Goal: Information Seeking & Learning: Learn about a topic

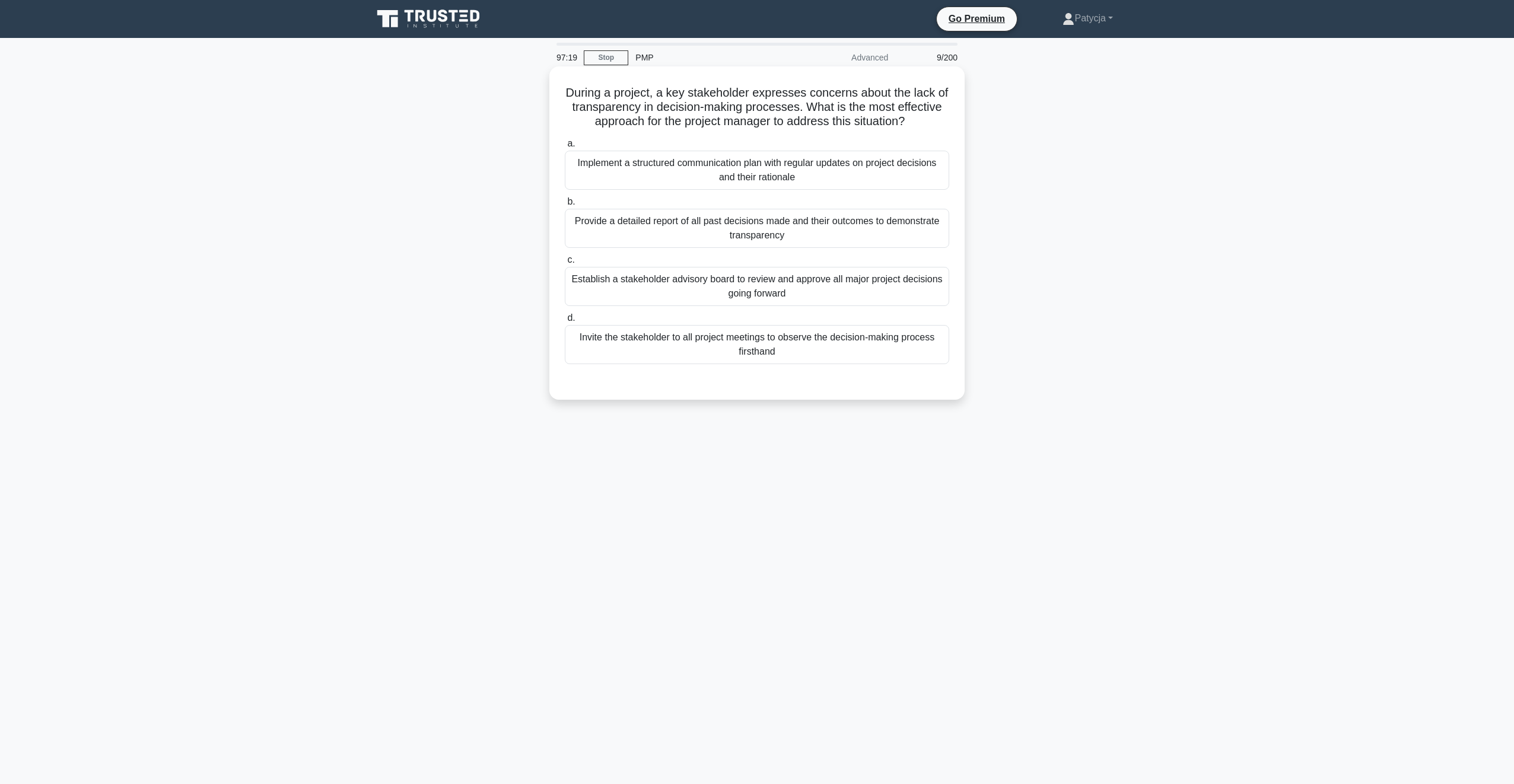
click at [757, 169] on div "Implement a structured communication plan with regular updates on project decis…" at bounding box center [757, 170] width 384 height 39
click at [564, 148] on input "a. Implement a structured communication plan with regular updates on project de…" at bounding box center [564, 144] width 0 height 8
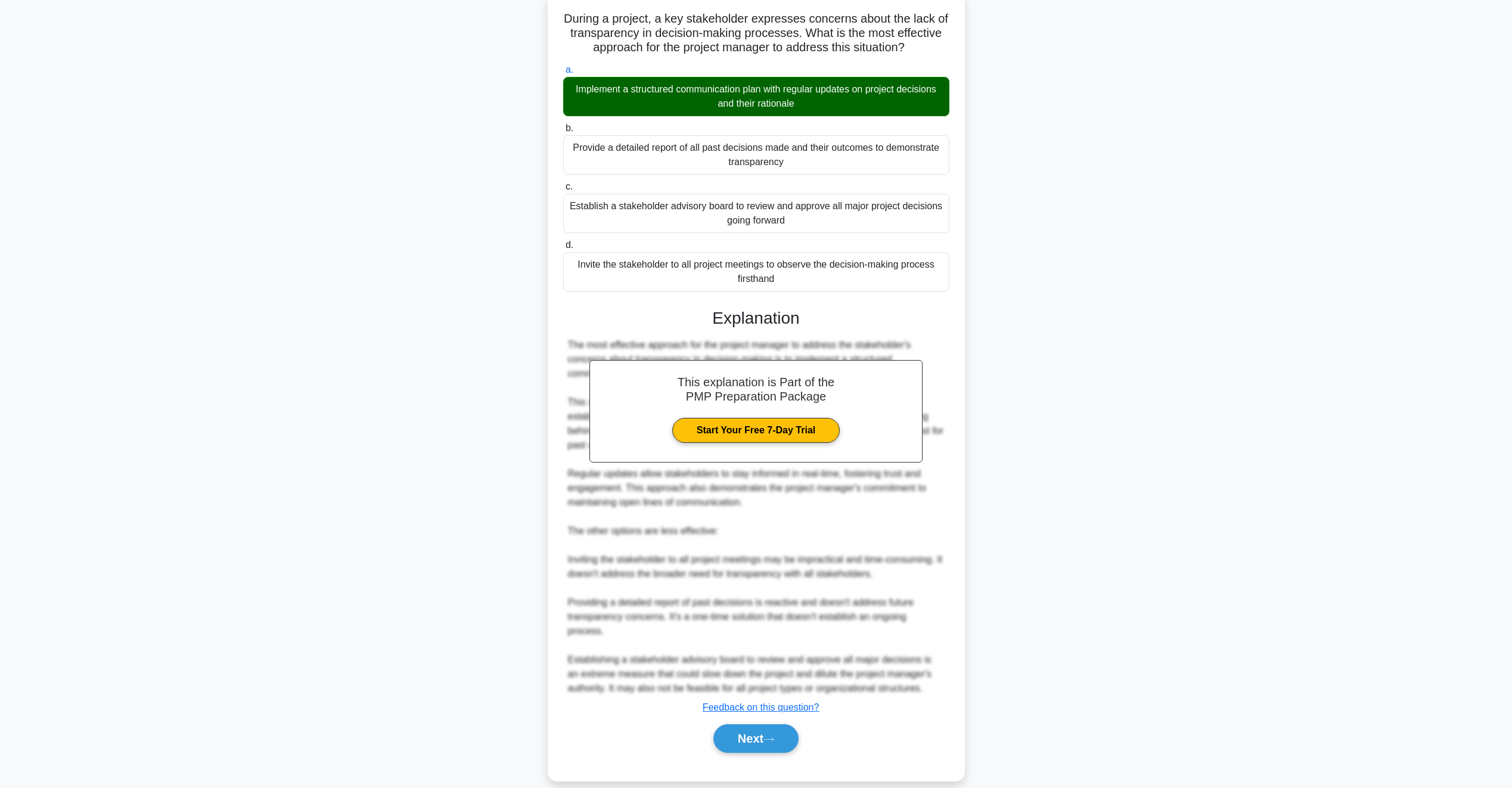
scroll to position [77, 0]
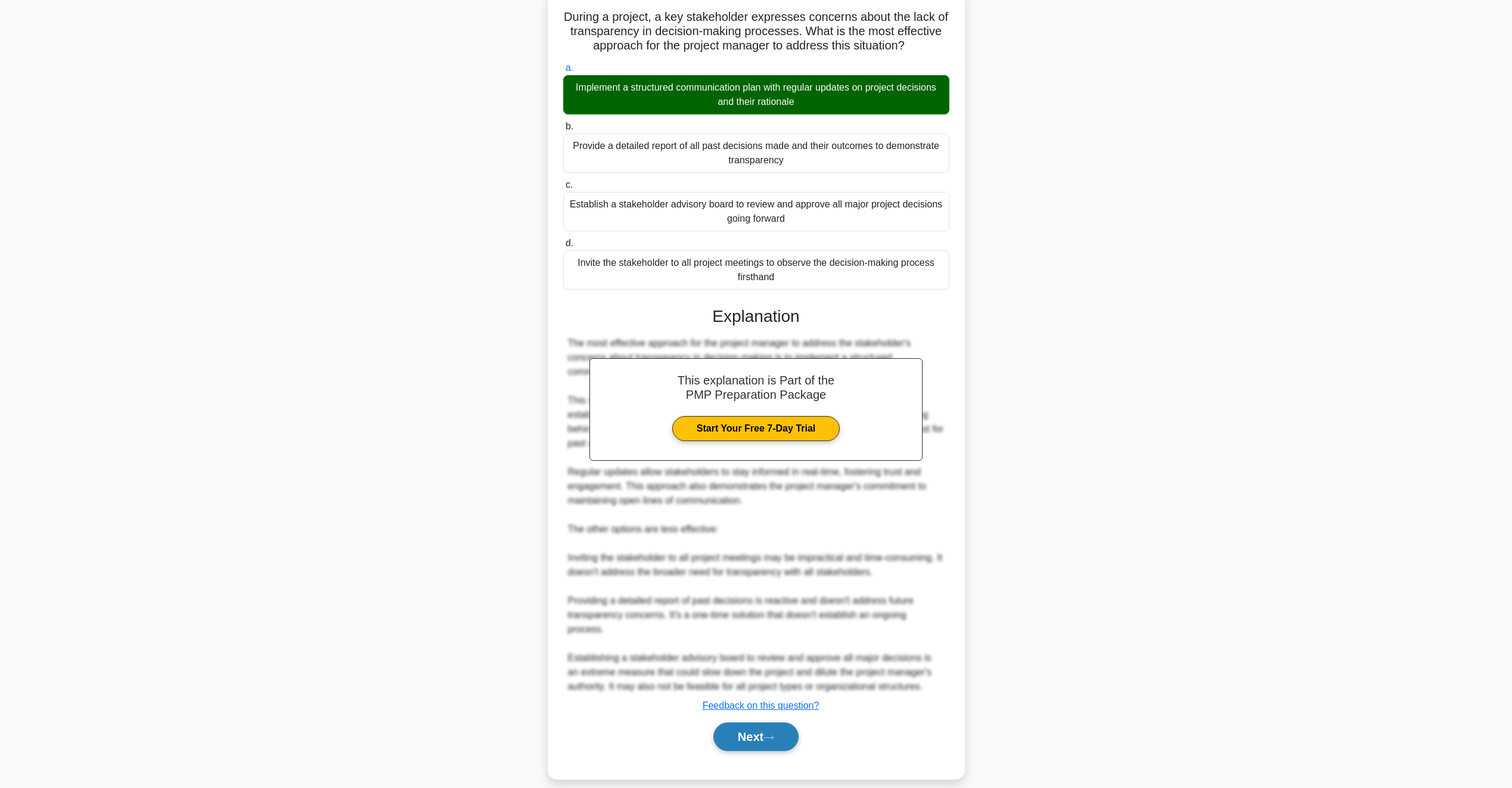
click at [742, 724] on button "Next" at bounding box center [755, 736] width 86 height 29
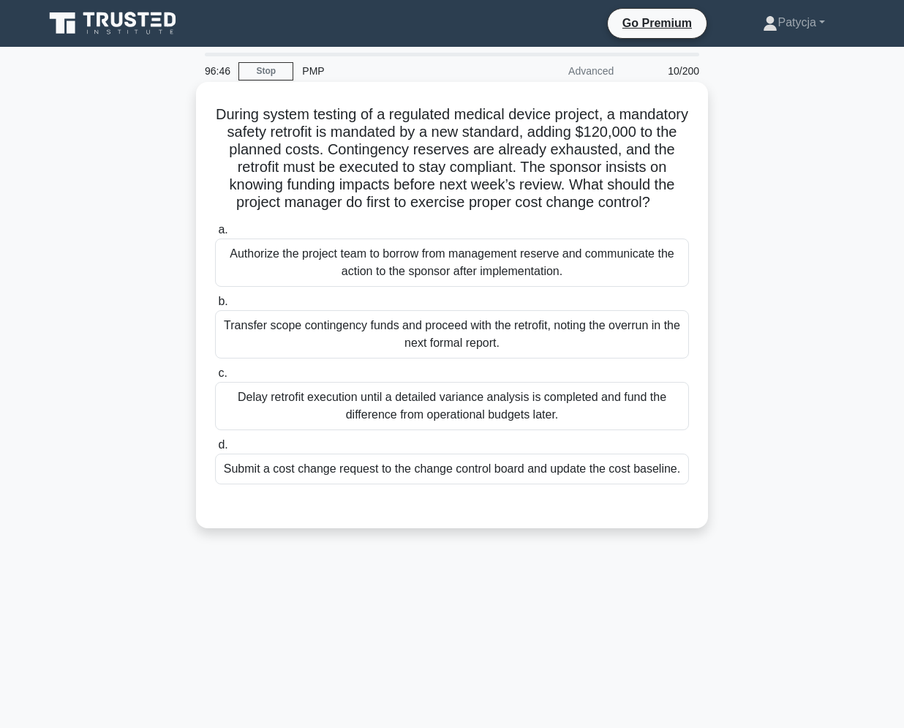
scroll to position [62, 0]
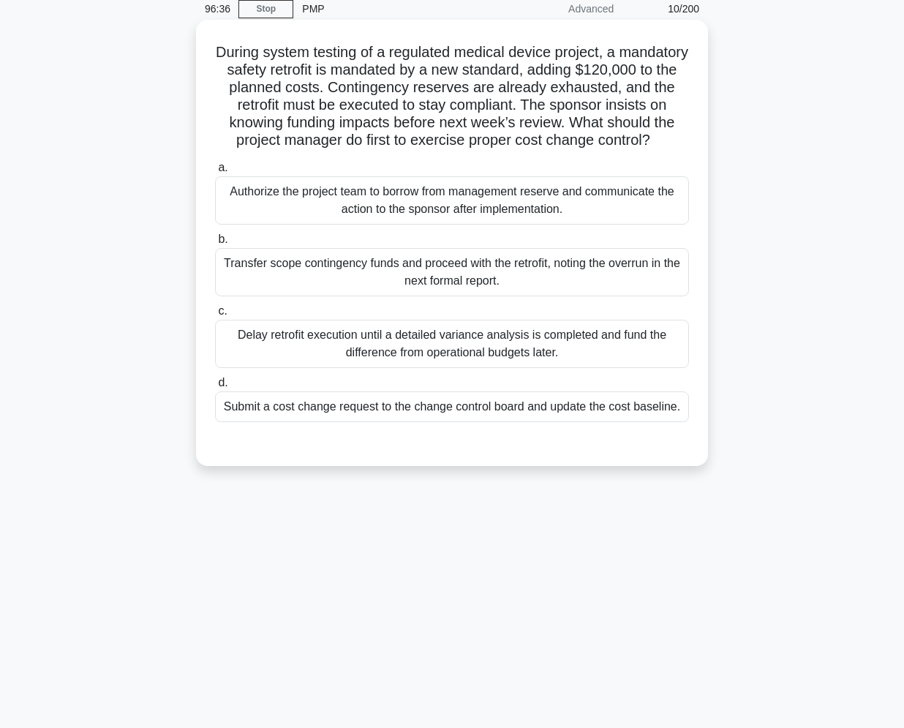
click at [496, 422] on div "Submit a cost change request to the change control board and update the cost ba…" at bounding box center [452, 406] width 474 height 31
click at [215, 388] on input "d. Submit a cost change request to the change control board and update the cost…" at bounding box center [215, 383] width 0 height 10
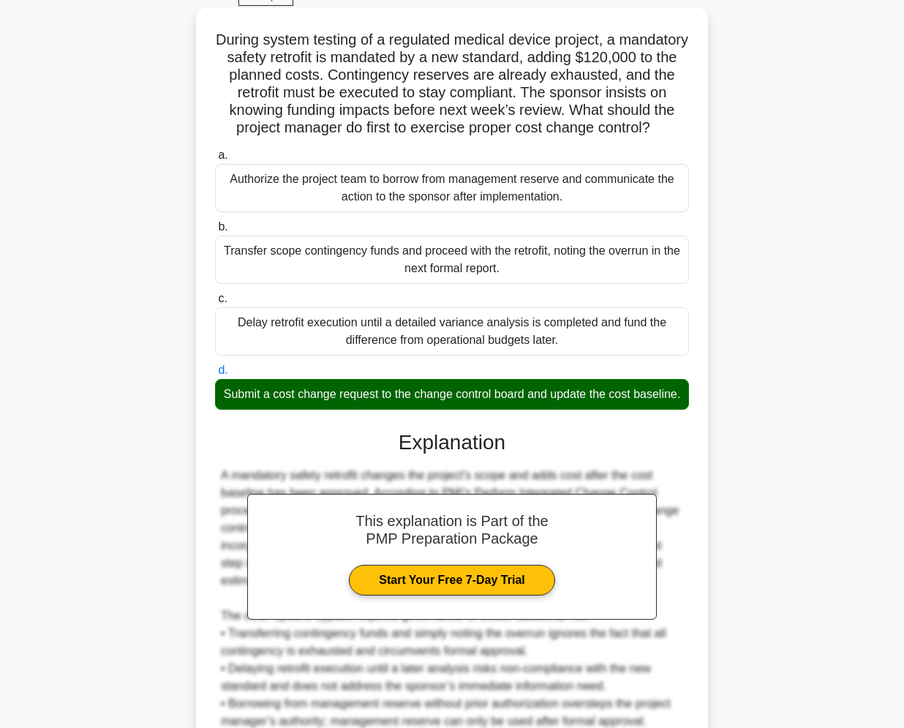
scroll to position [245, 0]
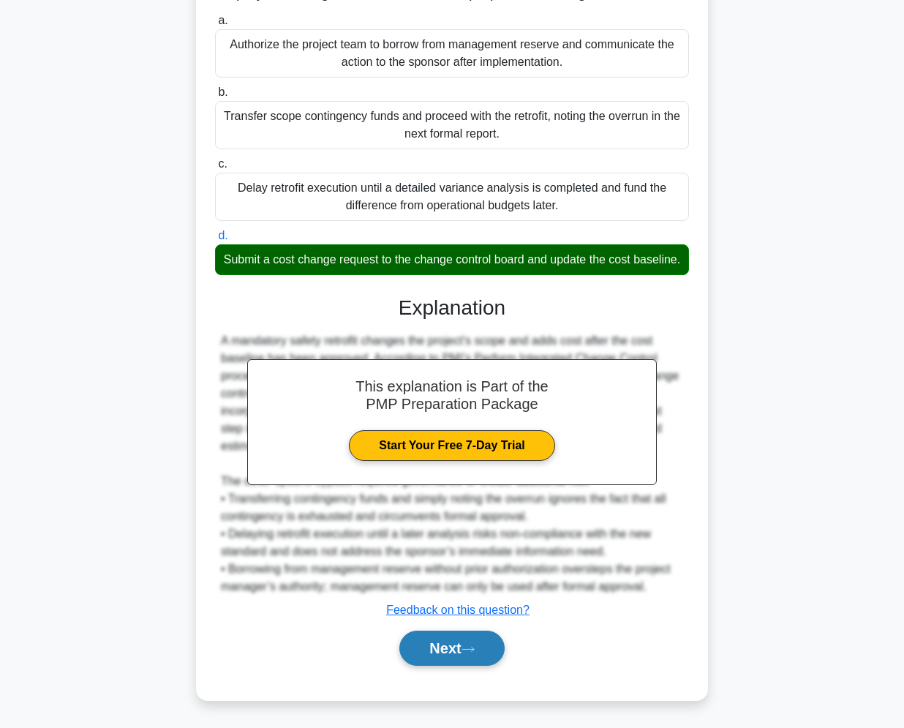
click at [423, 649] on button "Next" at bounding box center [451, 647] width 105 height 35
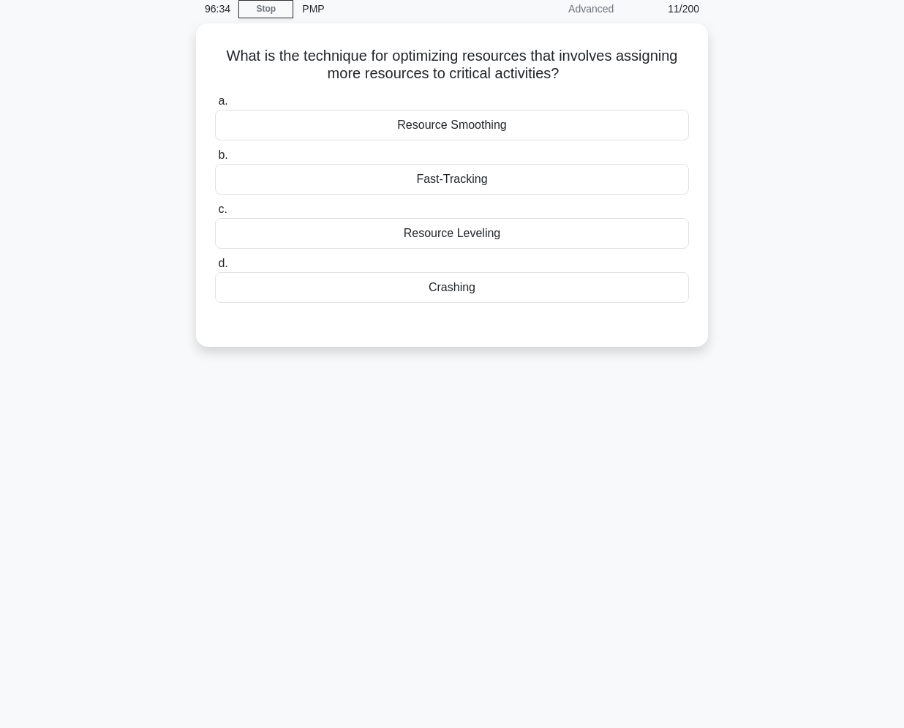
scroll to position [62, 0]
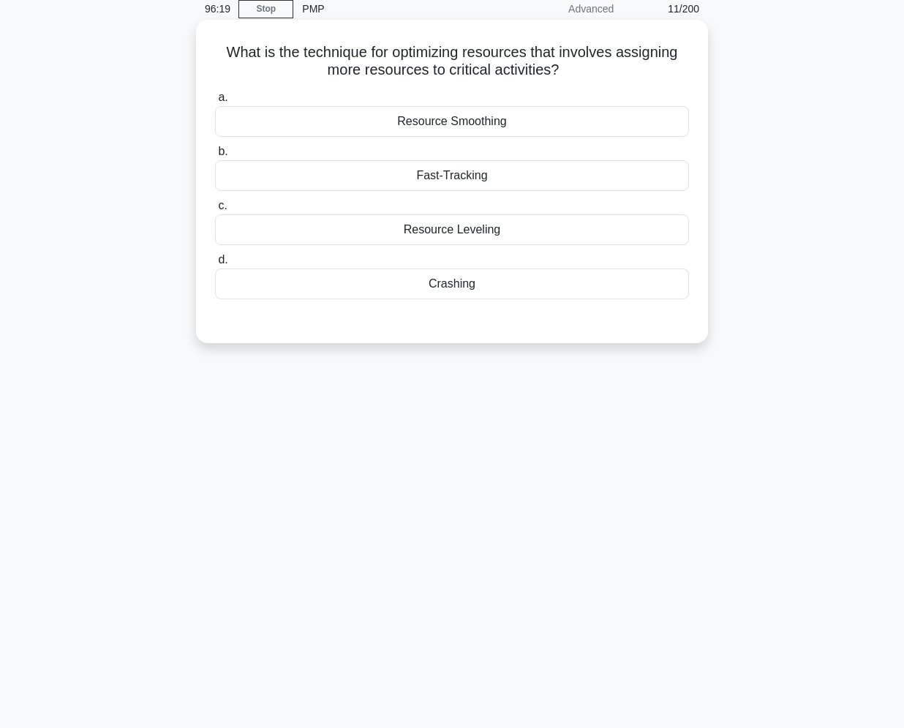
click at [497, 288] on div "Crashing" at bounding box center [452, 283] width 474 height 31
click at [215, 265] on input "d. Crashing" at bounding box center [215, 260] width 0 height 10
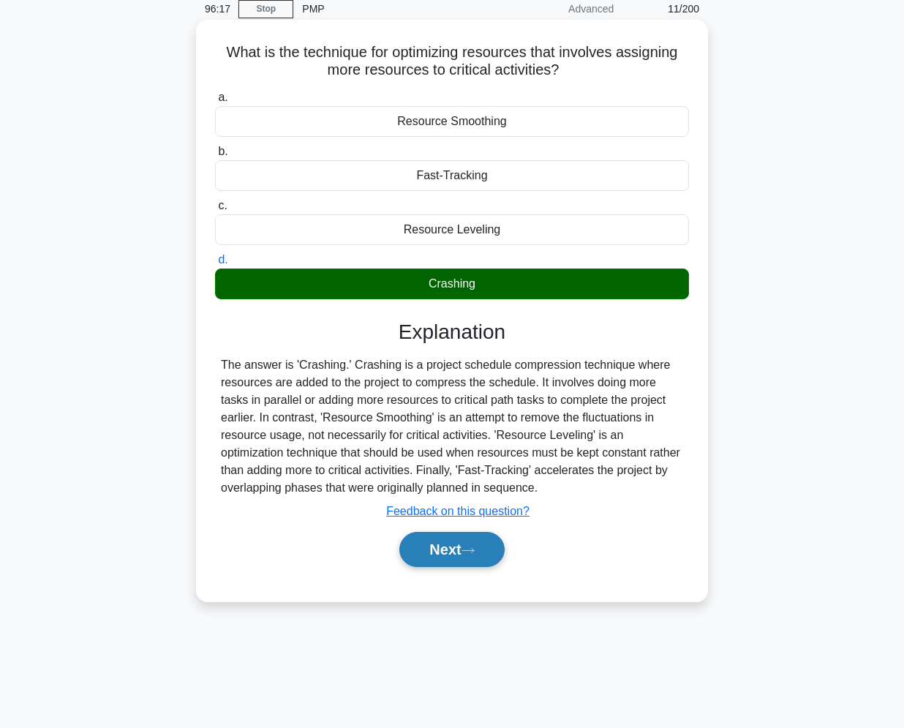
click at [436, 551] on button "Next" at bounding box center [451, 549] width 105 height 35
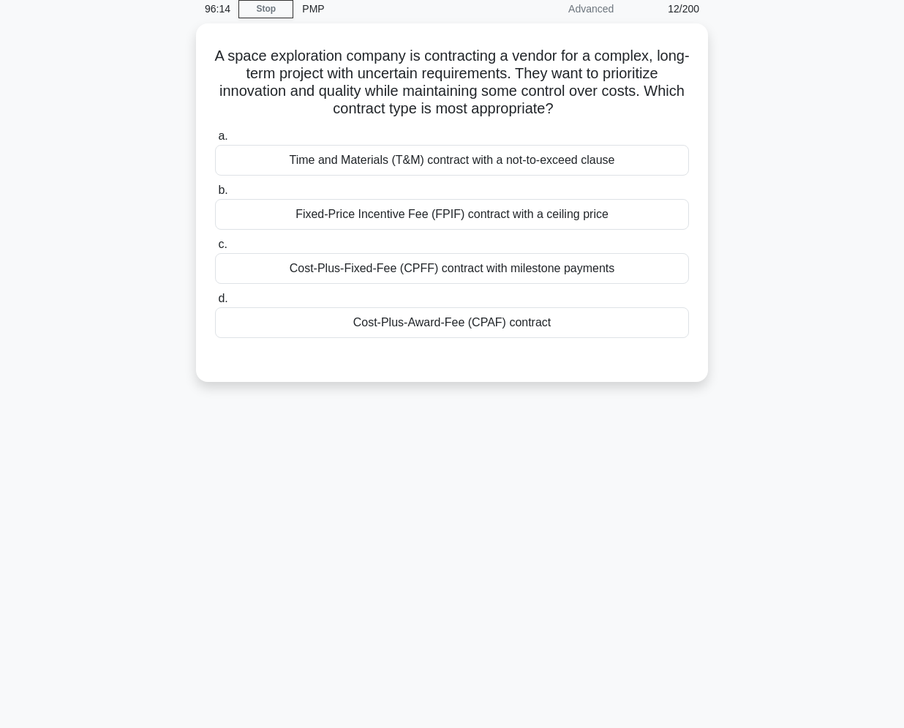
scroll to position [0, 0]
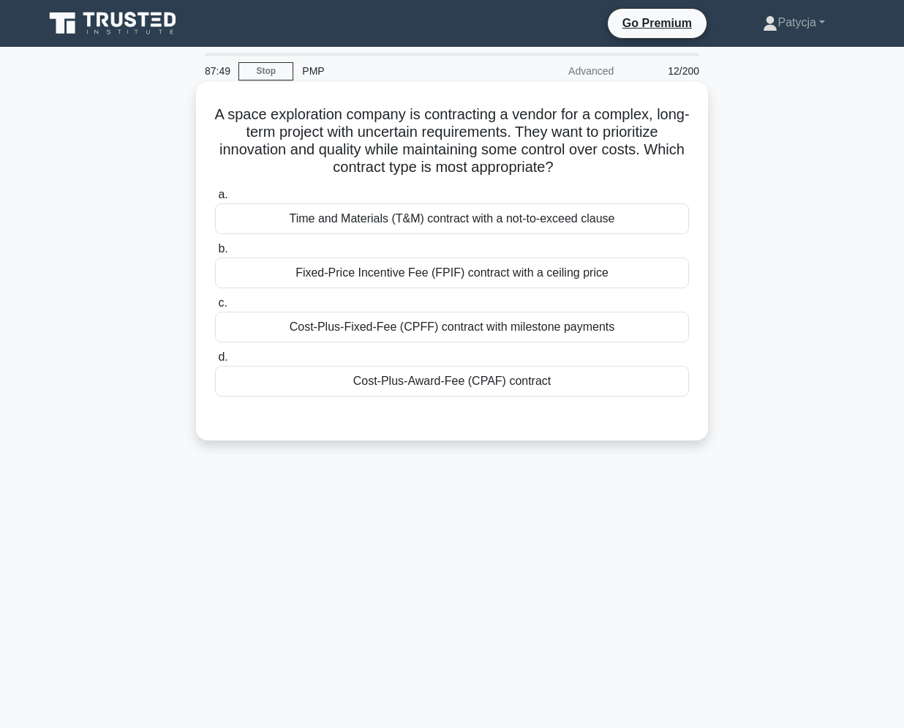
click at [521, 211] on div "Time and Materials (T&M) contract with a not-to-exceed clause" at bounding box center [452, 218] width 474 height 31
click at [215, 200] on input "a. Time and Materials (T&M) contract with a not-to-exceed clause" at bounding box center [215, 195] width 0 height 10
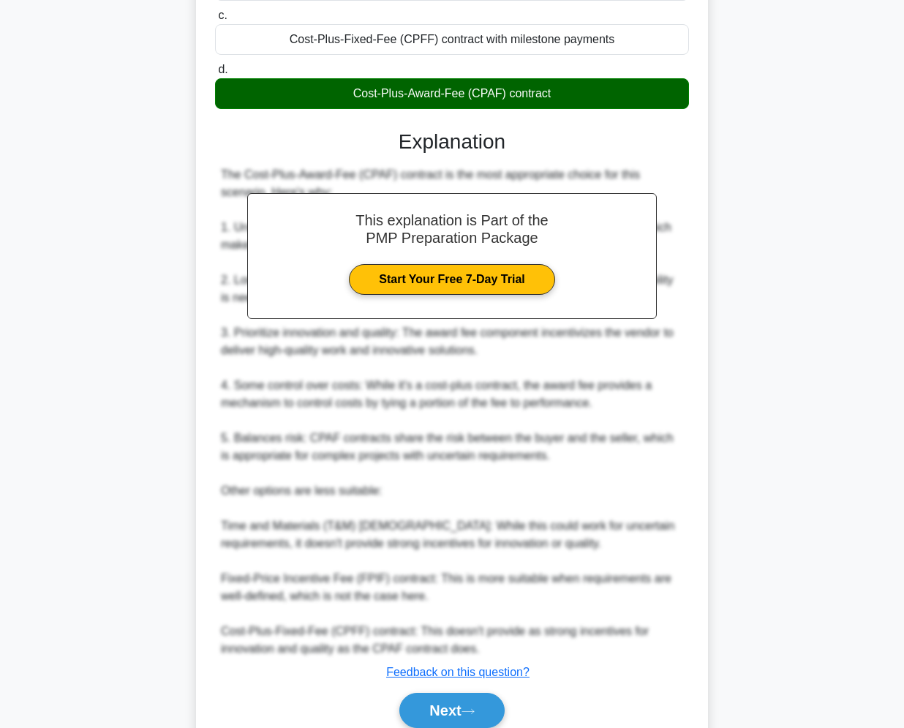
scroll to position [352, 0]
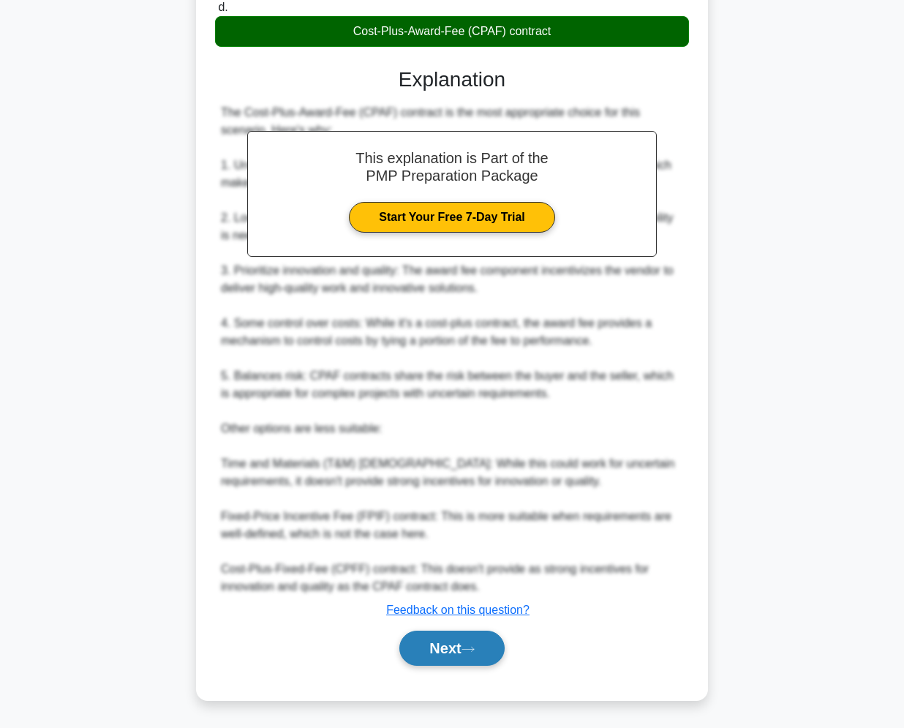
click at [427, 655] on button "Next" at bounding box center [451, 647] width 105 height 35
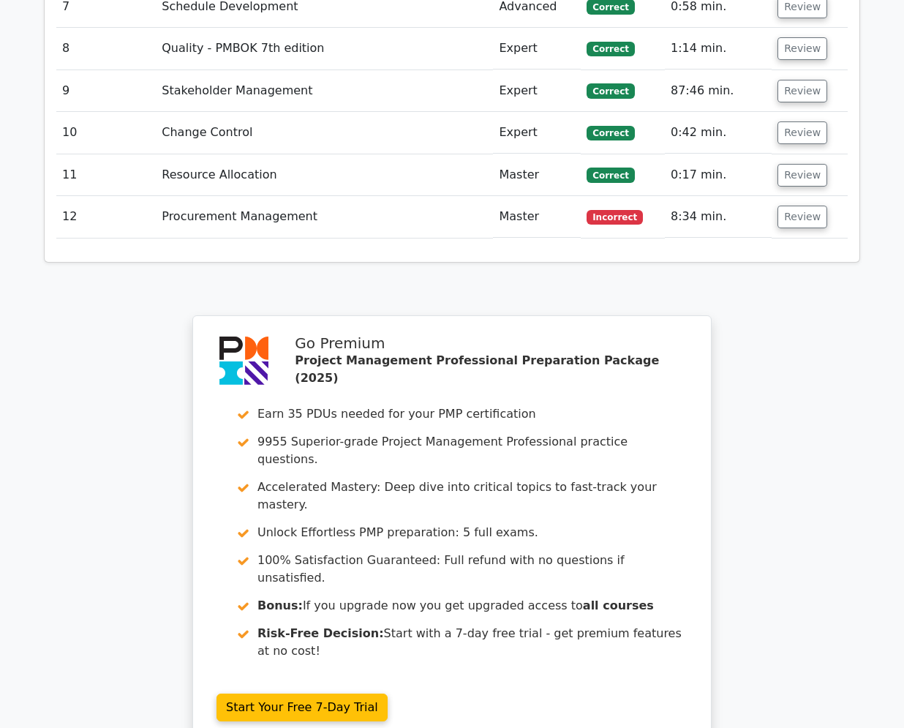
scroll to position [2686, 0]
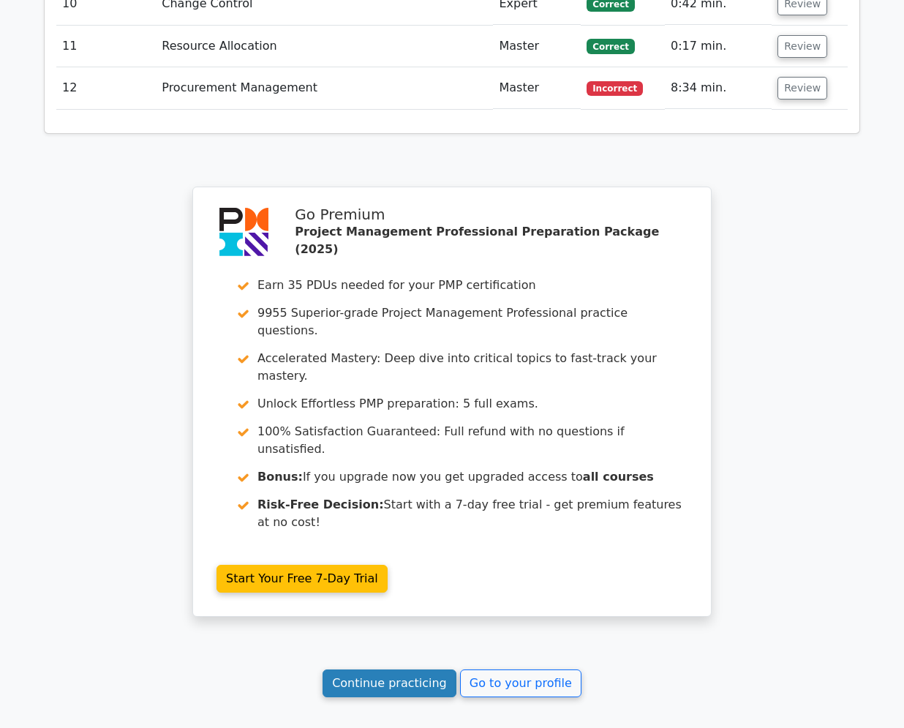
click at [422, 669] on link "Continue practicing" at bounding box center [390, 683] width 134 height 28
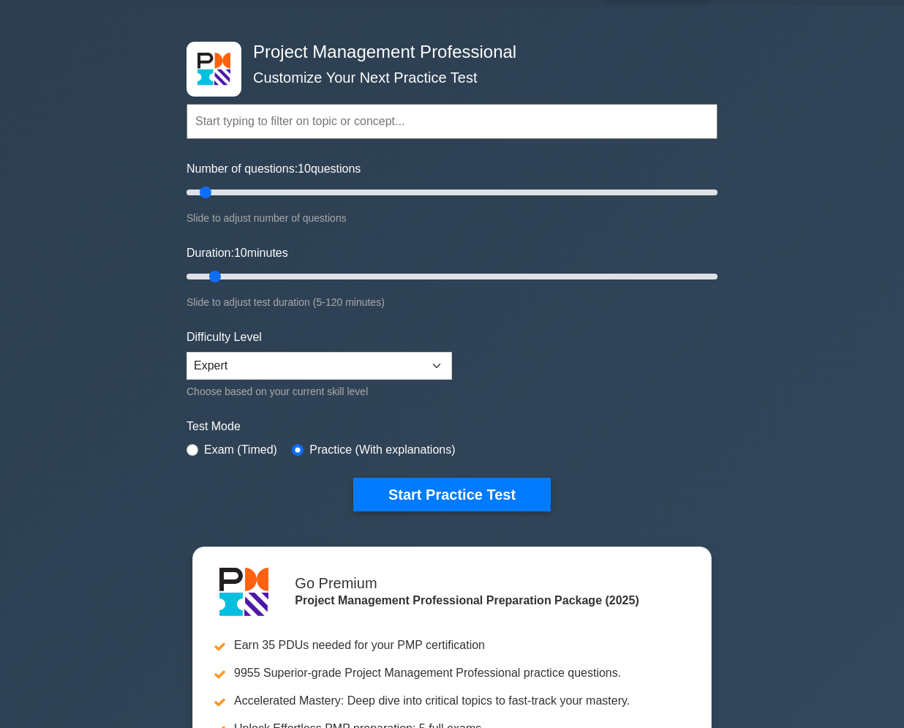
scroll to position [73, 0]
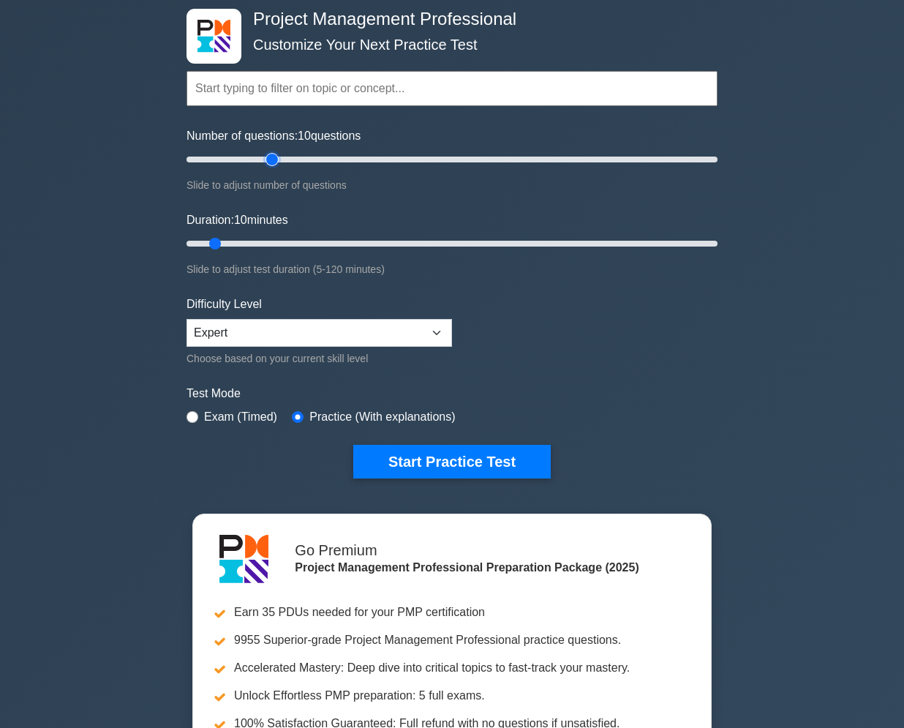
type input "35"
click at [266, 156] on input "Number of questions: 10 questions" at bounding box center [452, 160] width 531 height 18
click at [273, 236] on input "Duration: 10 minutes" at bounding box center [452, 244] width 531 height 18
type input "35"
click at [328, 241] on input "Duration: 35 minutes" at bounding box center [452, 244] width 531 height 18
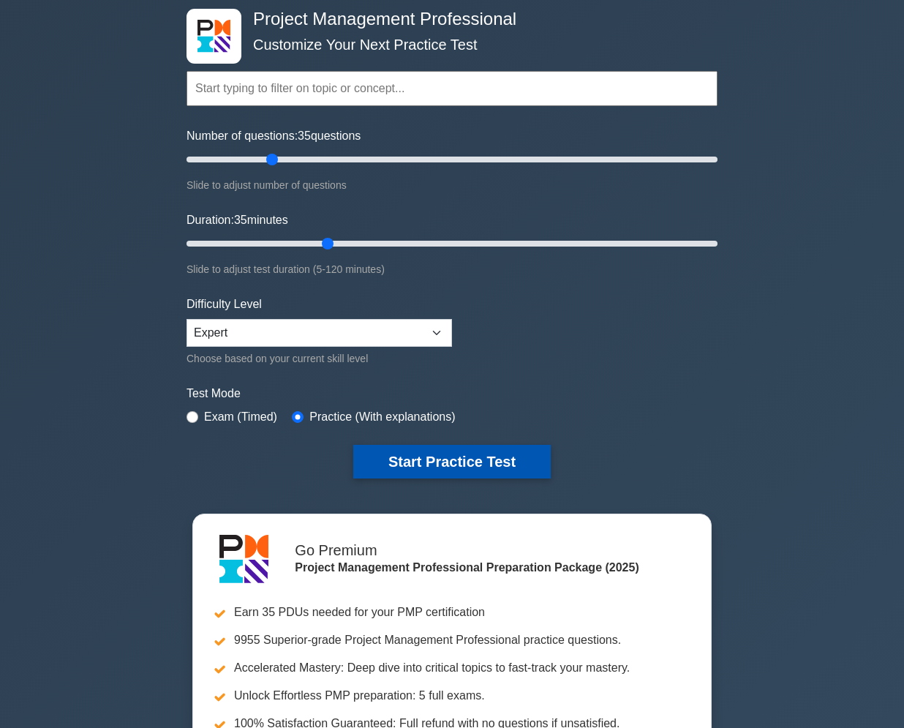
click at [499, 454] on button "Start Practice Test" at bounding box center [451, 462] width 197 height 34
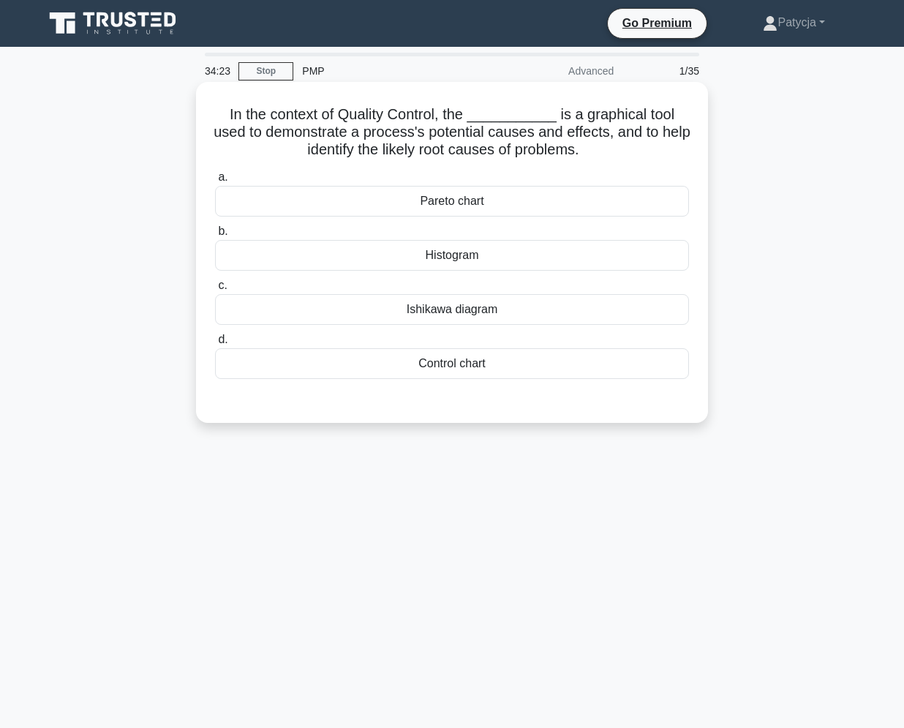
click at [462, 308] on div "Ishikawa diagram" at bounding box center [452, 309] width 474 height 31
click at [215, 290] on input "[PERSON_NAME] diagram" at bounding box center [215, 286] width 0 height 10
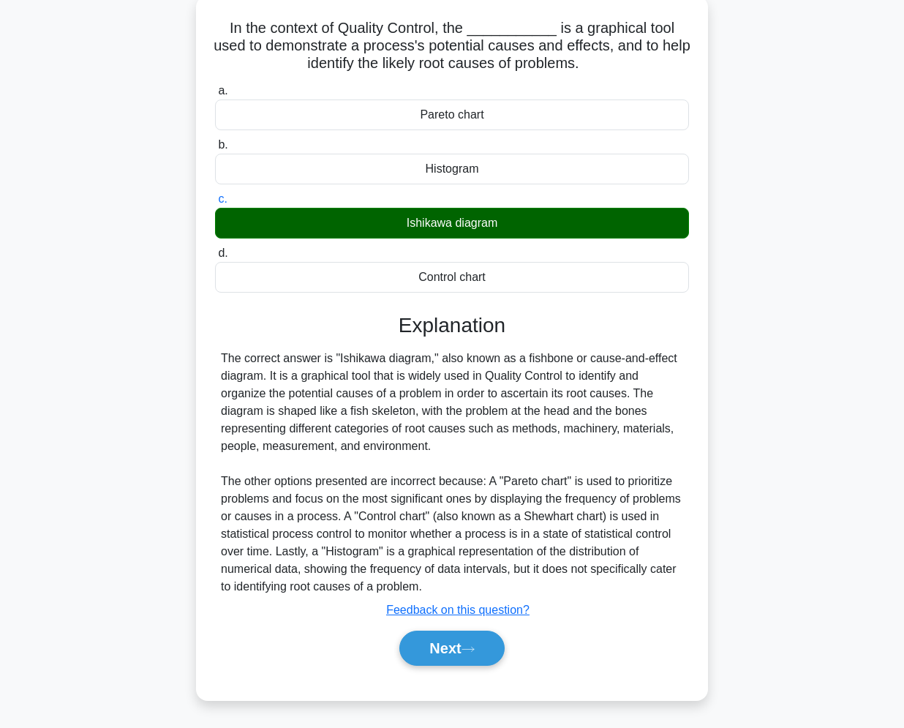
scroll to position [87, 0]
click at [438, 660] on button "Next" at bounding box center [451, 647] width 105 height 35
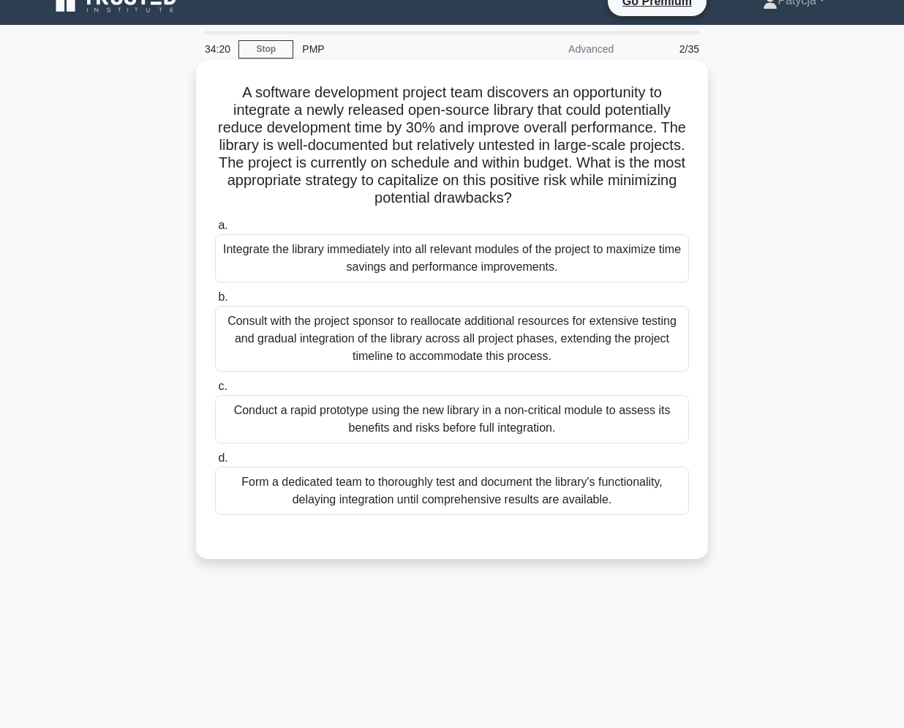
scroll to position [0, 0]
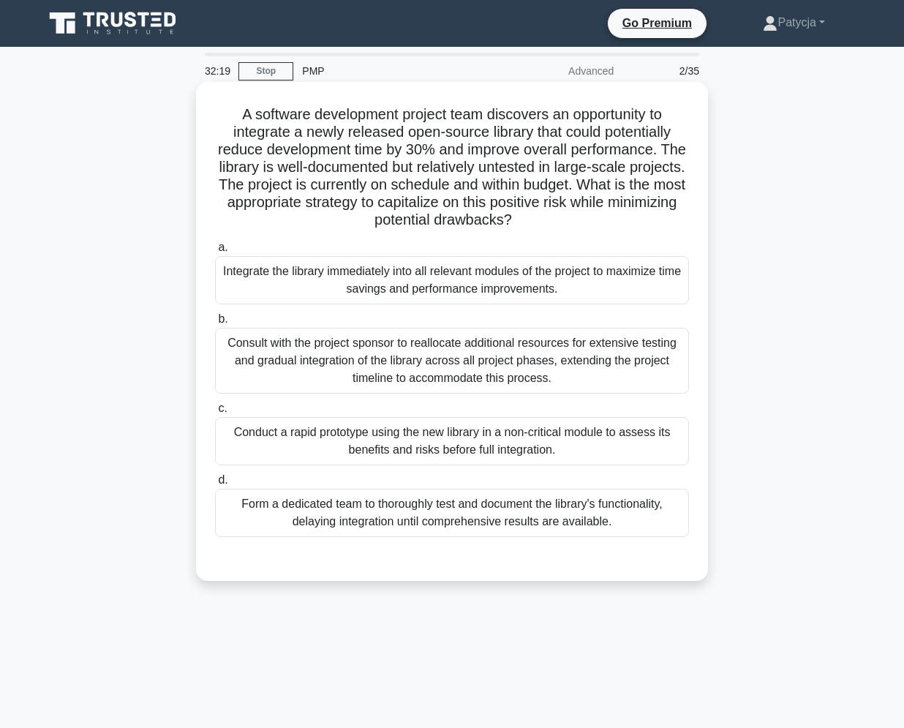
click at [655, 441] on div "Conduct a rapid prototype using the new library in a non-critical module to ass…" at bounding box center [452, 441] width 474 height 48
click at [215, 413] on input "c. Conduct a rapid prototype using the new library in a non-critical module to …" at bounding box center [215, 409] width 0 height 10
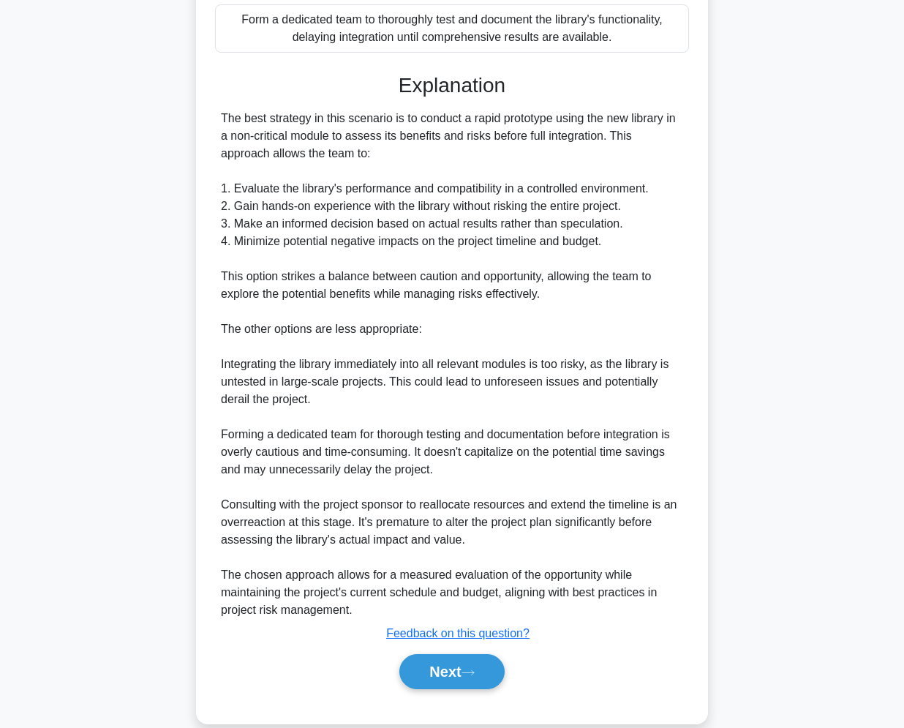
scroll to position [508, 0]
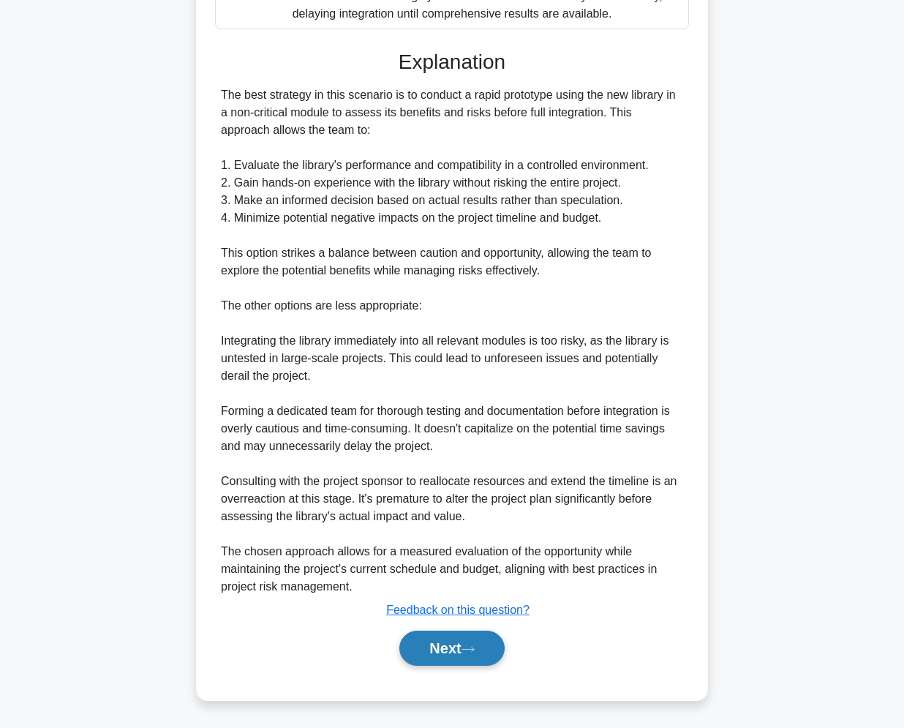
click at [457, 639] on button "Next" at bounding box center [451, 647] width 105 height 35
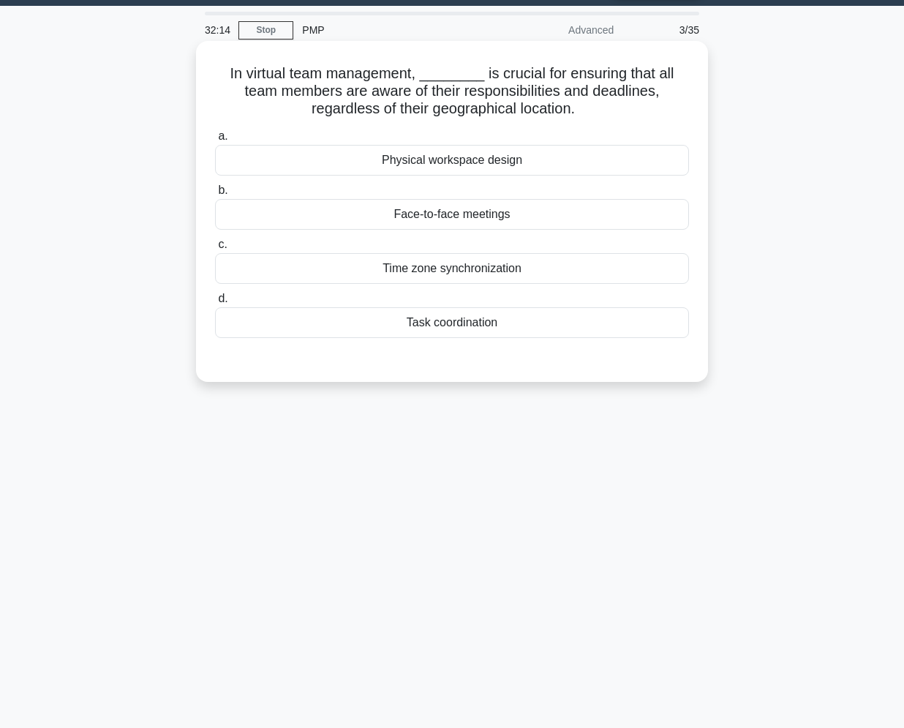
scroll to position [62, 0]
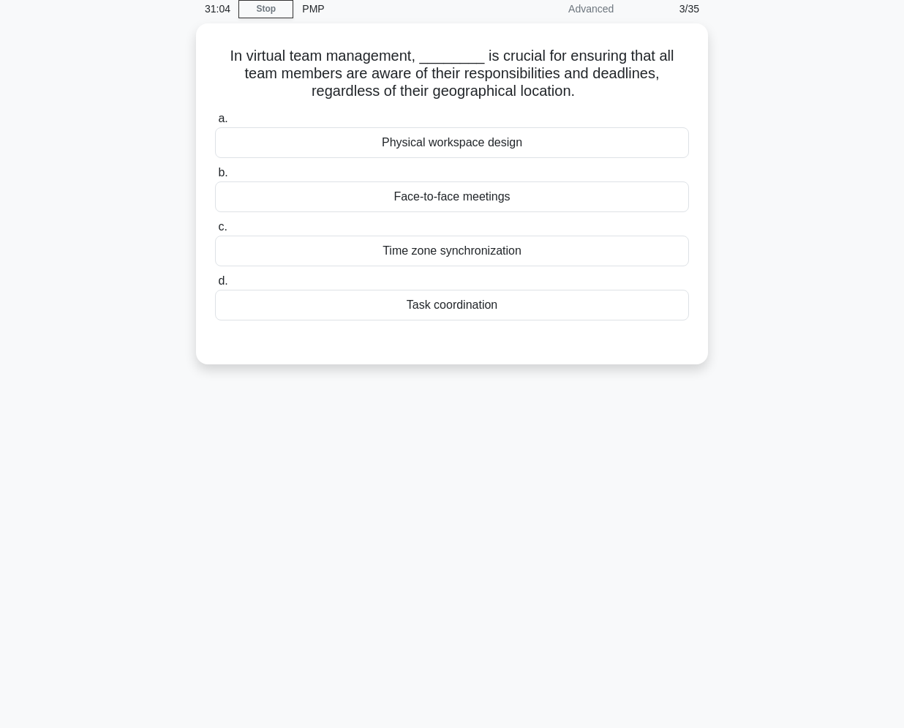
click at [228, 595] on div "31:04 Stop PMP Advanced 3/35 In virtual team management, ________ is crucial fo…" at bounding box center [452, 355] width 834 height 731
click at [163, 401] on div "31:02 Stop PMP Advanced 3/35 In virtual team management, ________ is crucial fo…" at bounding box center [452, 355] width 834 height 731
click at [138, 244] on div "In virtual team management, ________ is crucial for ensuring that all team memb…" at bounding box center [452, 202] width 834 height 358
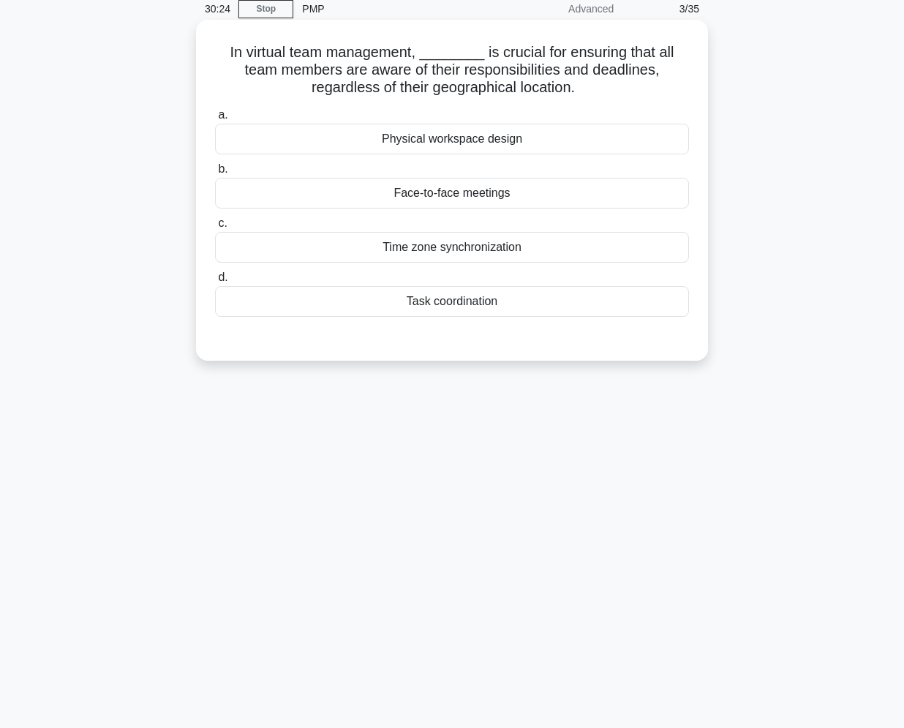
click at [519, 252] on div "Time zone synchronization" at bounding box center [452, 247] width 474 height 31
click at [215, 228] on input "c. Time zone synchronization" at bounding box center [215, 224] width 0 height 10
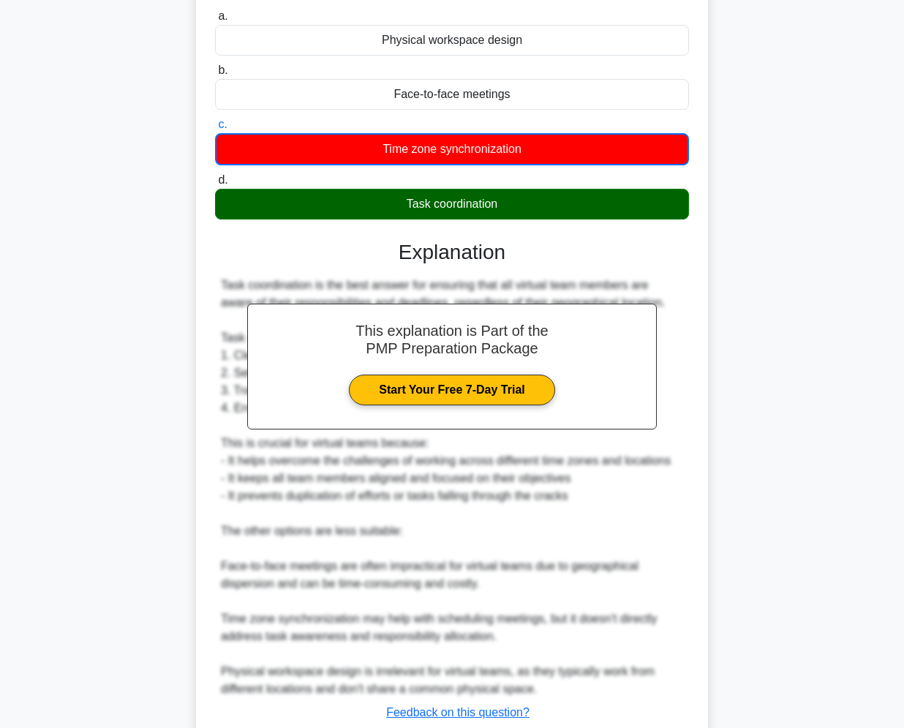
scroll to position [264, 0]
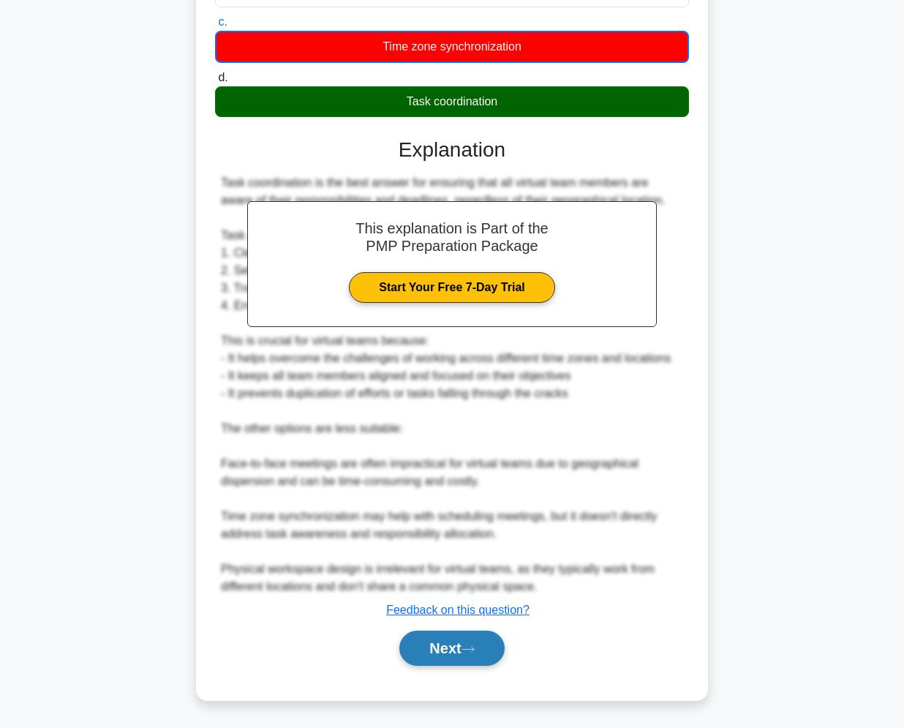
click at [468, 650] on icon at bounding box center [468, 649] width 13 height 8
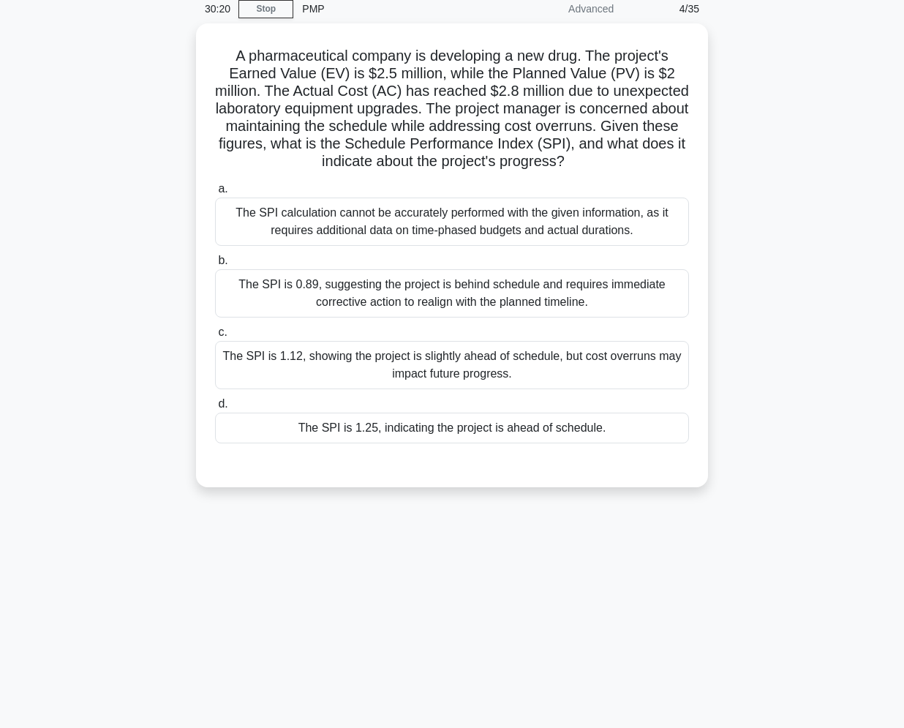
scroll to position [62, 0]
click at [113, 193] on div "A pharmaceutical company is developing a new drug. The project's Earned Value (…" at bounding box center [452, 263] width 834 height 481
click at [758, 112] on div "A pharmaceutical company is developing a new drug. The project's Earned Value (…" at bounding box center [452, 263] width 834 height 481
click at [849, 173] on div "A pharmaceutical company is developing a new drug. The project's Earned Value (…" at bounding box center [452, 263] width 834 height 481
click at [752, 130] on div "A pharmaceutical company is developing a new drug. The project's Earned Value (…" at bounding box center [452, 263] width 834 height 481
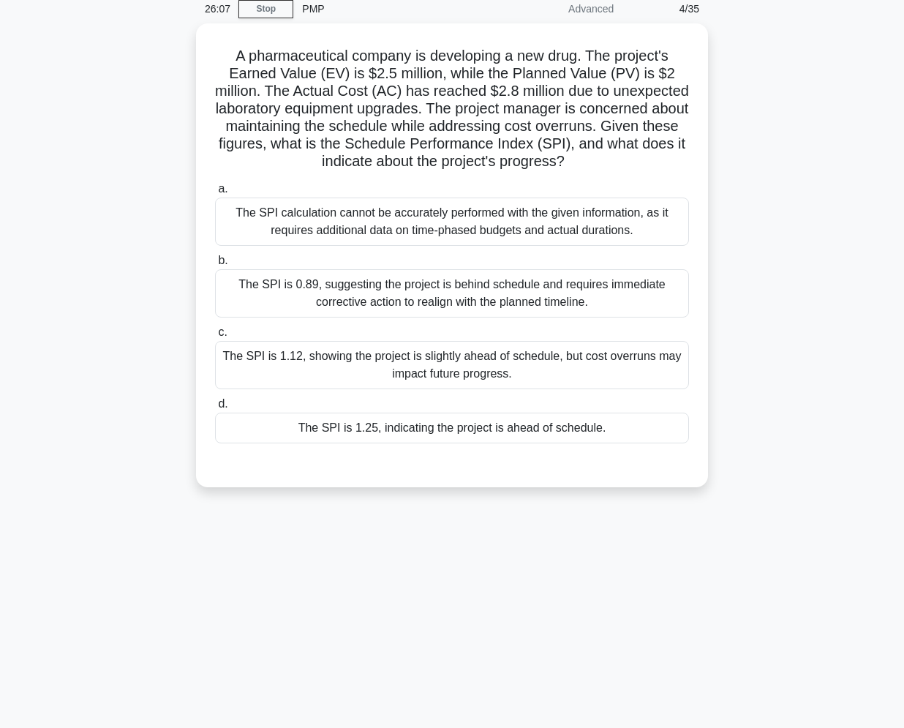
click at [753, 127] on div "A pharmaceutical company is developing a new drug. The project's Earned Value (…" at bounding box center [452, 263] width 834 height 481
click at [825, 157] on div "A pharmaceutical company is developing a new drug. The project's Earned Value (…" at bounding box center [452, 263] width 834 height 481
click at [817, 151] on div "A pharmaceutical company is developing a new drug. The project's Earned Value (…" at bounding box center [452, 263] width 834 height 481
click at [777, 189] on div "A pharmaceutical company is developing a new drug. The project's Earned Value (…" at bounding box center [452, 263] width 834 height 481
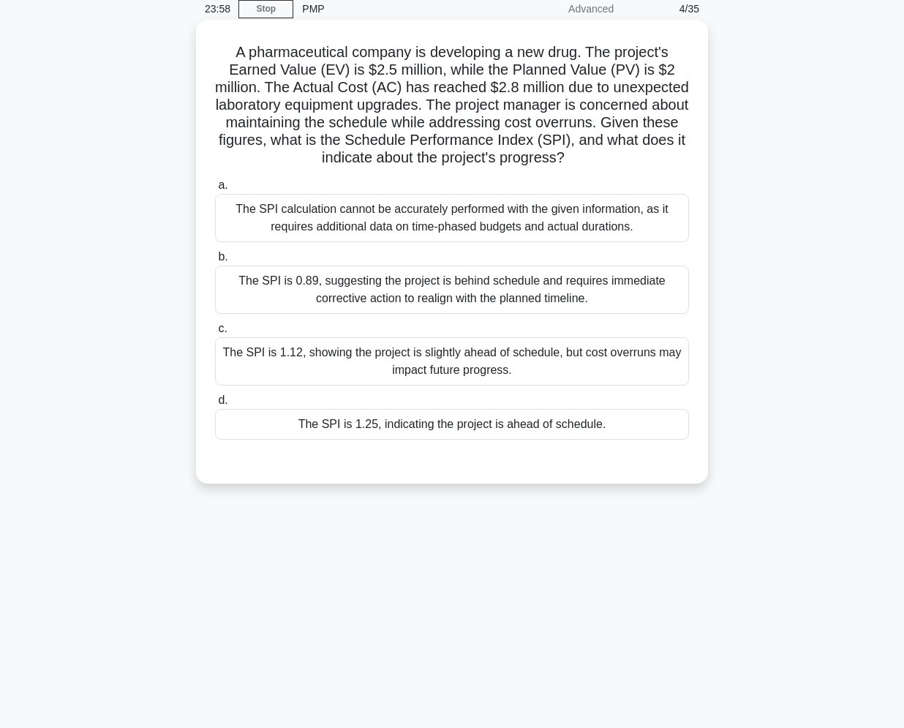
click at [513, 371] on div "The SPI is 1.12, showing the project is slightly ahead of schedule, but cost ov…" at bounding box center [452, 361] width 474 height 48
click at [215, 334] on input "c. The SPI is 1.12, showing the project is slightly ahead of schedule, but cost…" at bounding box center [215, 329] width 0 height 10
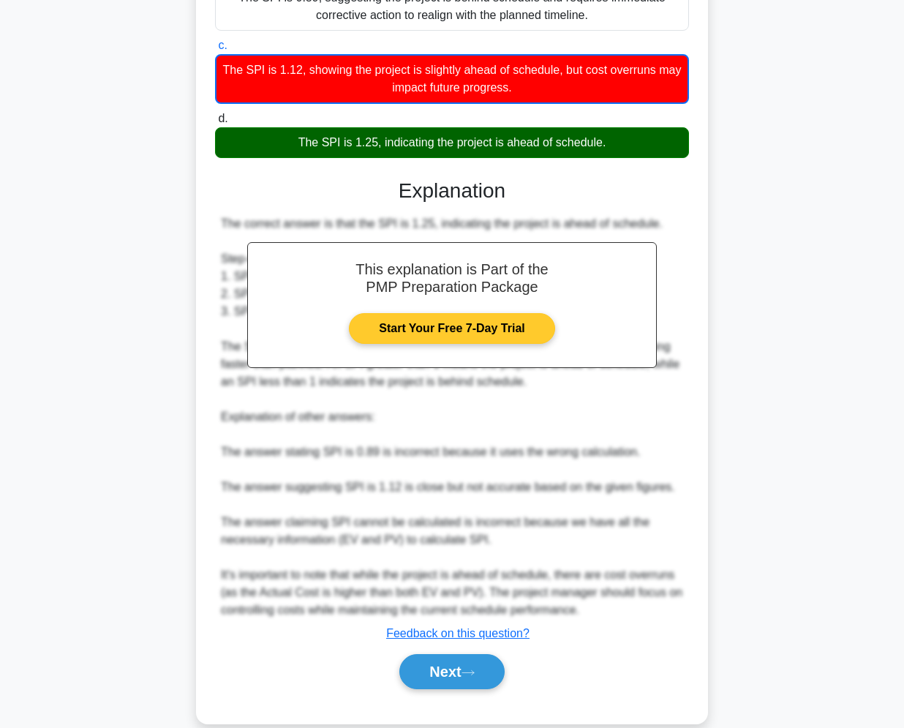
scroll to position [369, 0]
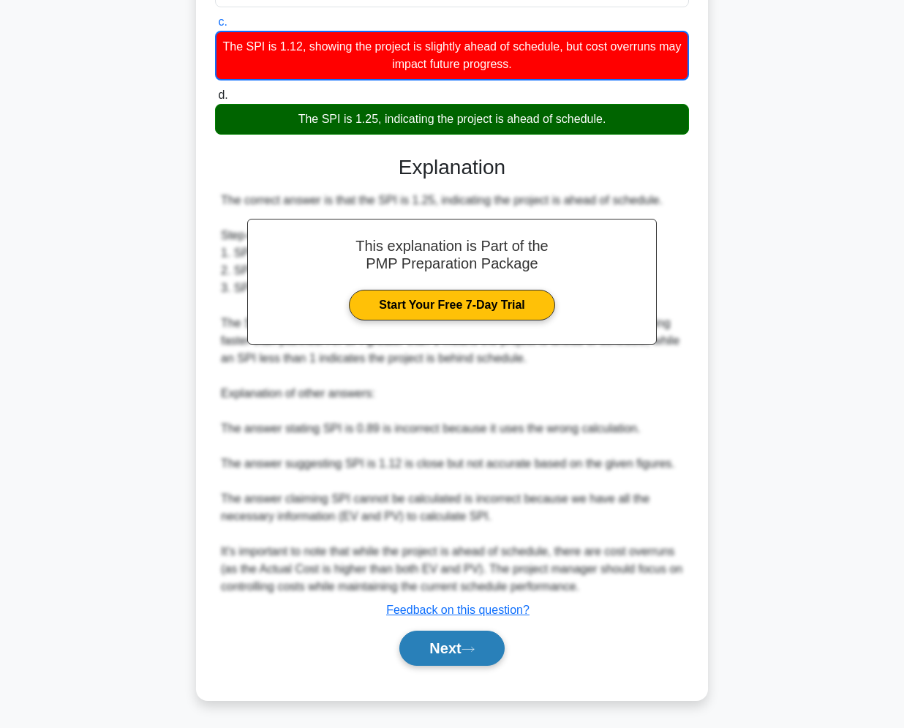
click at [419, 631] on button "Next" at bounding box center [451, 647] width 105 height 35
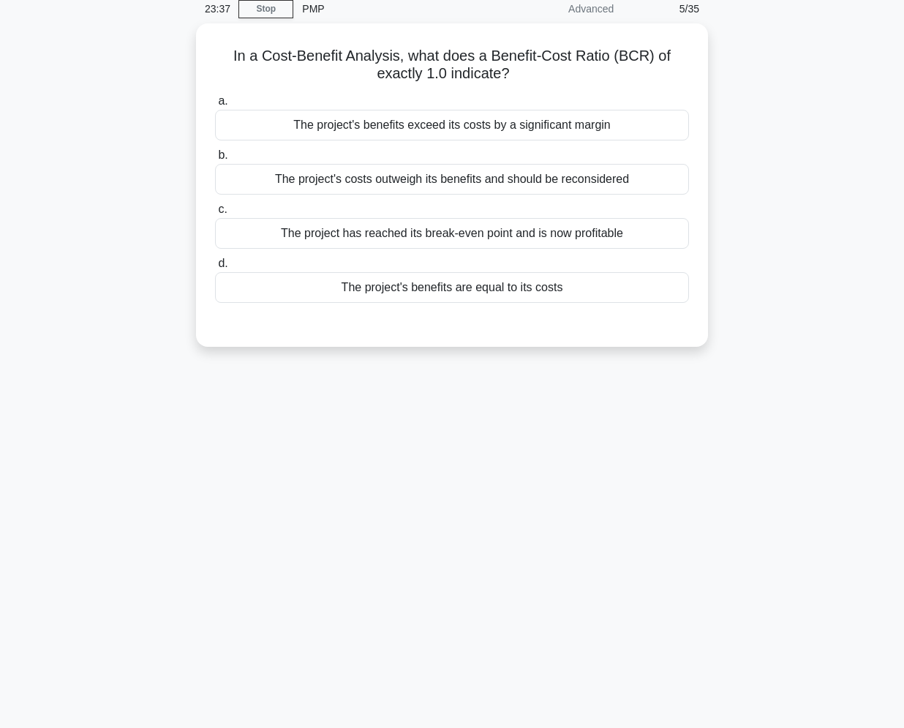
scroll to position [62, 0]
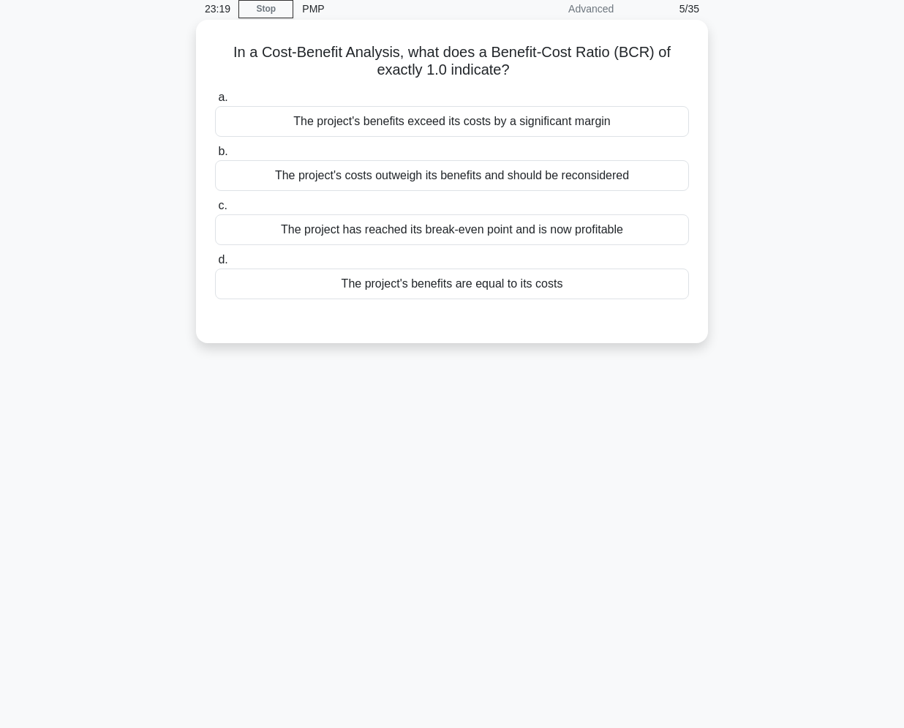
click at [470, 225] on div "The project has reached its break-even point and is now profitable" at bounding box center [452, 229] width 474 height 31
click at [215, 211] on input "c. The project has reached its break-even point and is now profitable" at bounding box center [215, 206] width 0 height 10
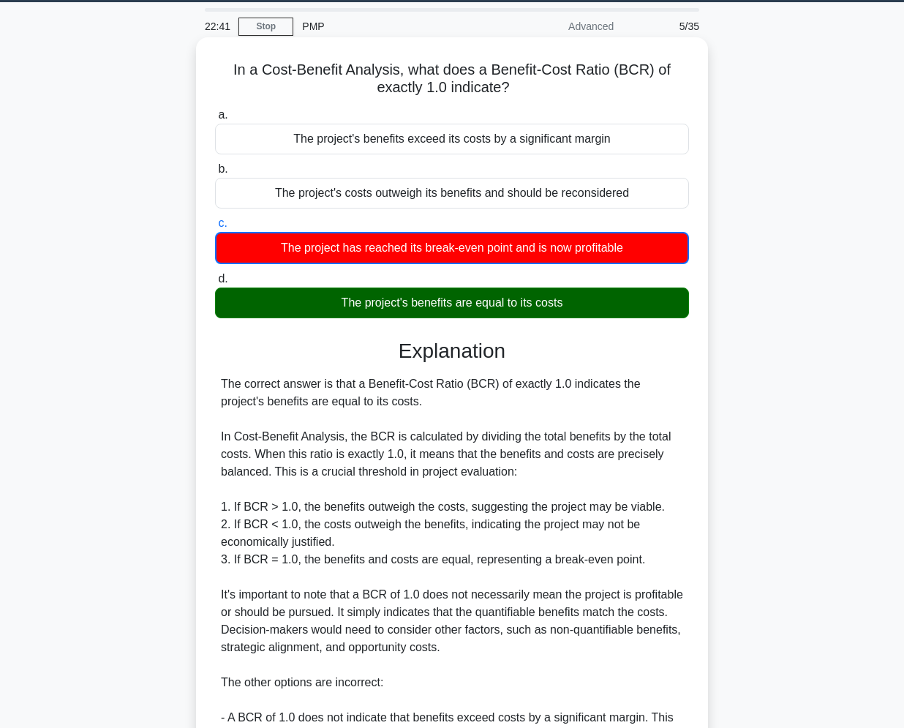
scroll to position [264, 0]
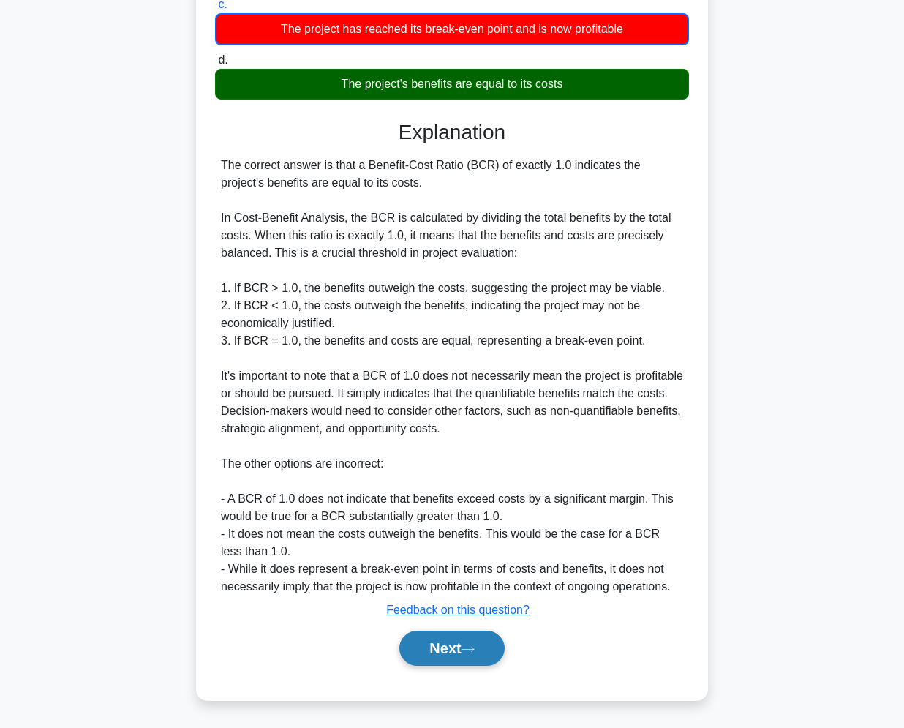
click at [457, 645] on button "Next" at bounding box center [451, 647] width 105 height 35
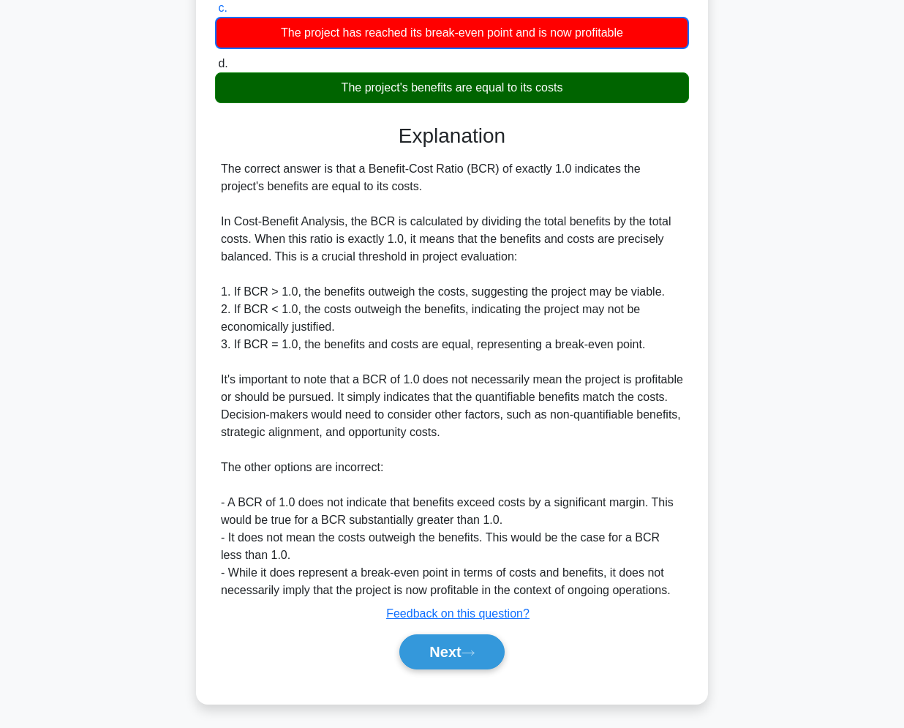
scroll to position [62, 0]
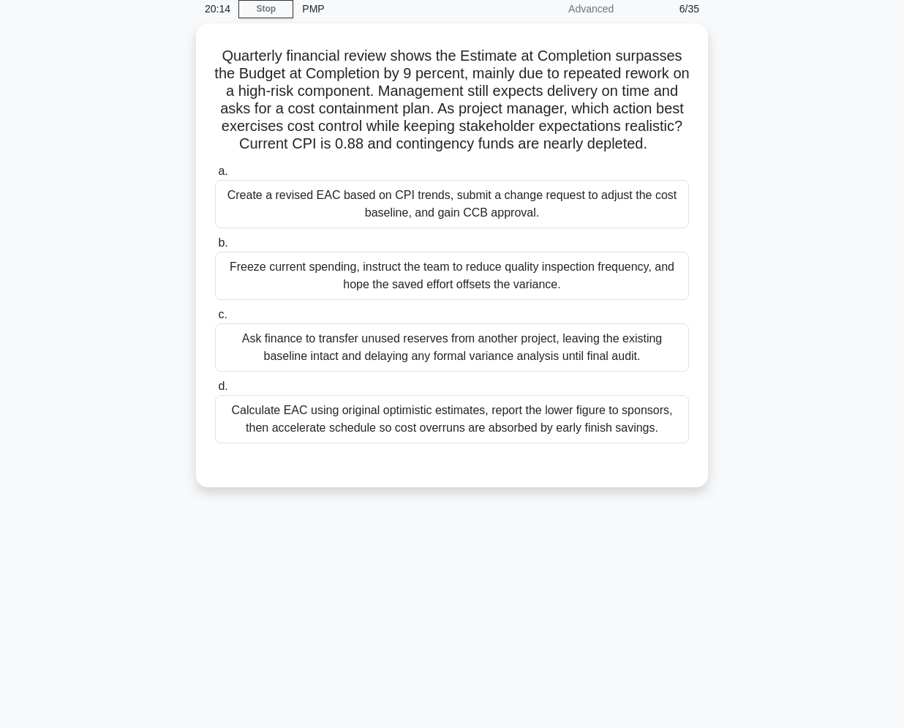
click at [792, 159] on div "Quarterly financial review shows the Estimate at Completion surpasses the Budge…" at bounding box center [452, 263] width 834 height 481
click at [99, 78] on div "Quarterly financial review shows the Estimate at Completion surpasses the Budge…" at bounding box center [452, 263] width 834 height 481
click at [102, 149] on div "Quarterly financial review shows the Estimate at Completion surpasses the Budge…" at bounding box center [452, 263] width 834 height 481
click at [80, 226] on div "Quarterly financial review shows the Estimate at Completion surpasses the Budge…" at bounding box center [452, 263] width 834 height 481
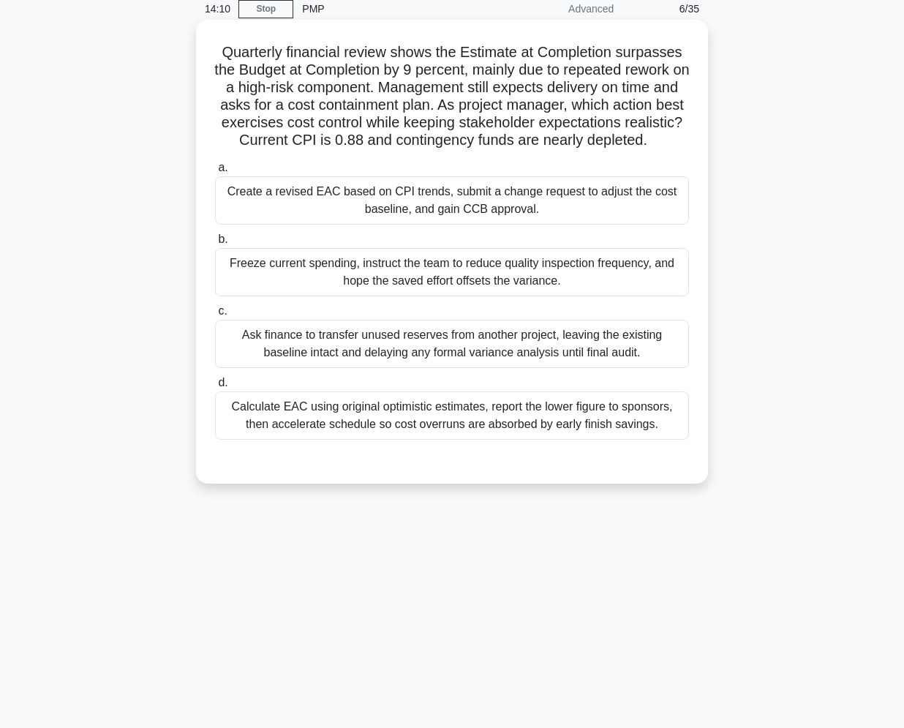
click at [399, 214] on div "Create a revised EAC based on CPI trends, submit a change request to adjust the…" at bounding box center [452, 200] width 474 height 48
click at [215, 173] on input "a. Create a revised EAC based on CPI trends, submit a change request to adjust …" at bounding box center [215, 168] width 0 height 10
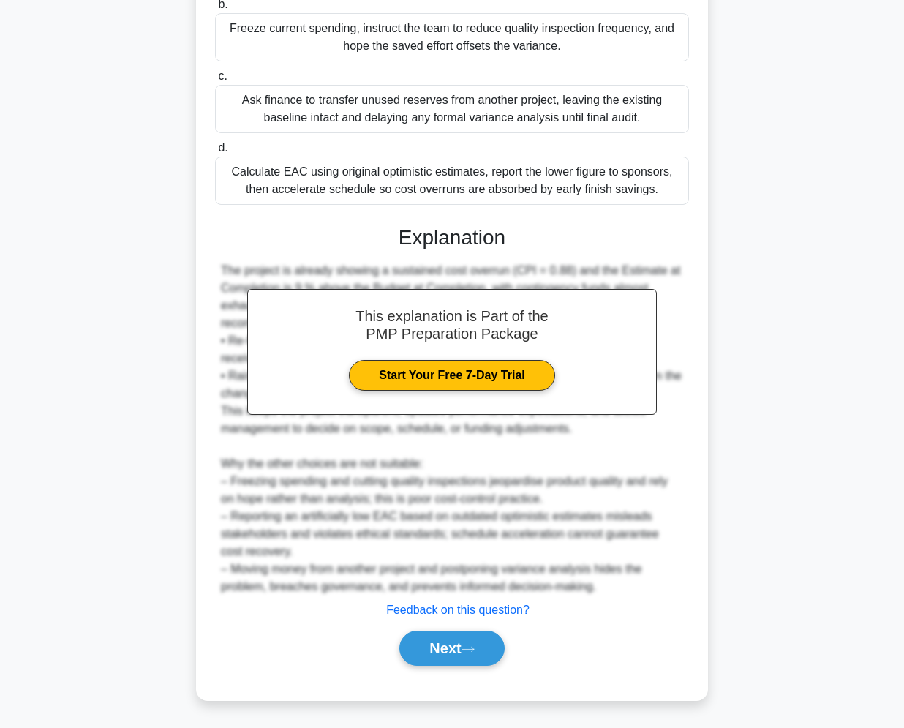
scroll to position [315, 0]
click at [425, 655] on button "Next" at bounding box center [451, 647] width 105 height 35
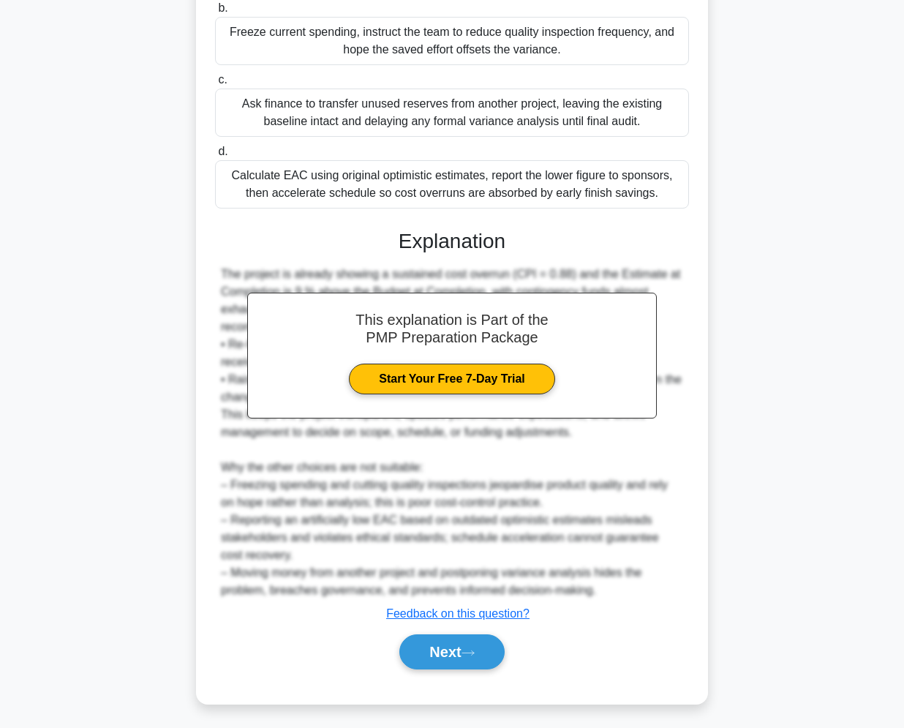
scroll to position [62, 0]
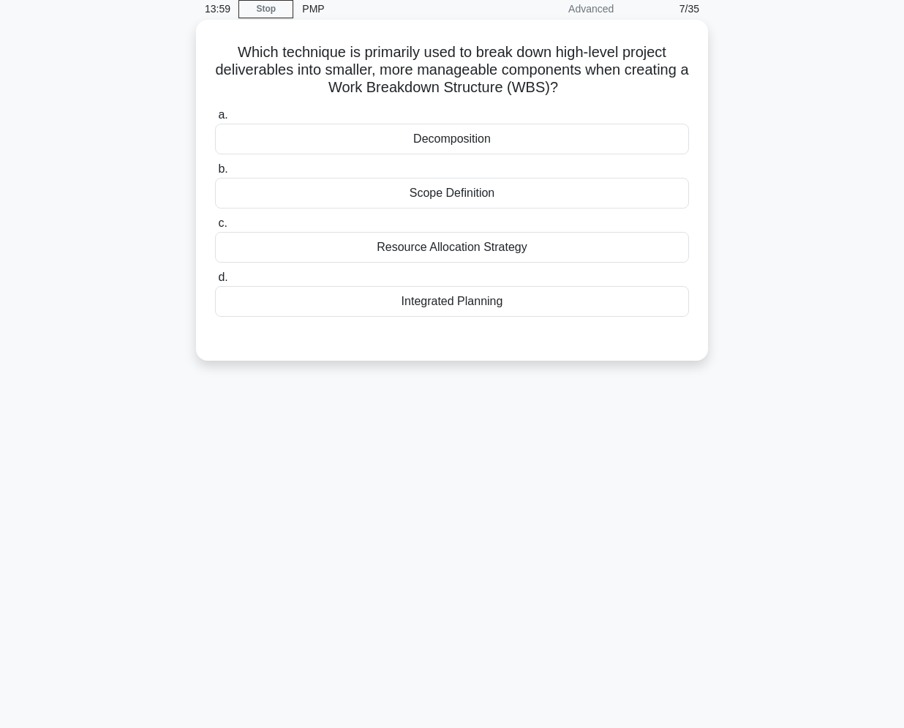
click at [497, 127] on div "Decomposition" at bounding box center [452, 139] width 474 height 31
click at [215, 120] on input "a. Decomposition" at bounding box center [215, 115] width 0 height 10
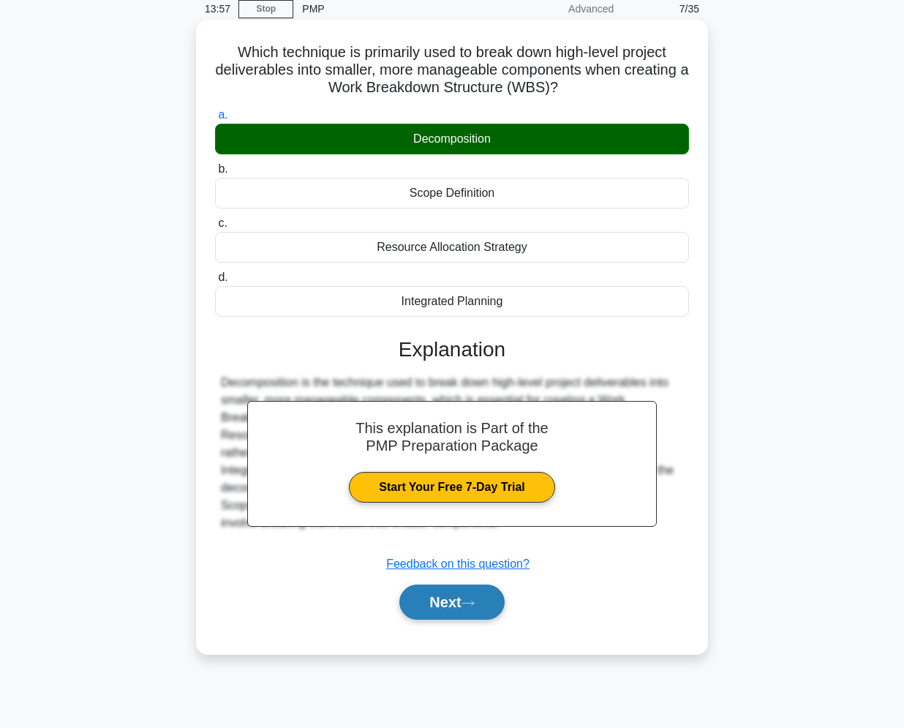
drag, startPoint x: 470, startPoint y: 596, endPoint x: 469, endPoint y: 587, distance: 8.9
click at [470, 595] on button "Next" at bounding box center [451, 601] width 105 height 35
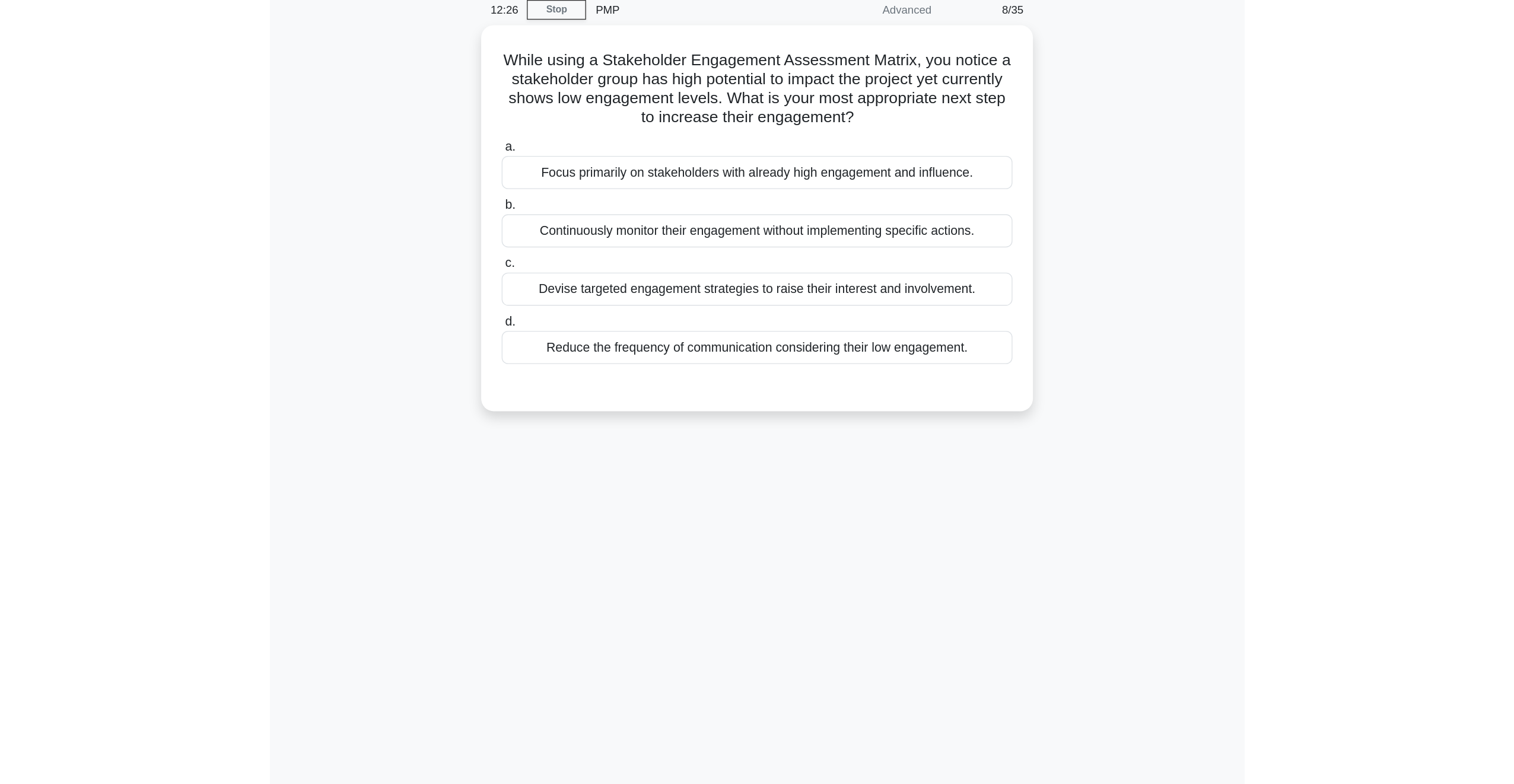
scroll to position [0, 0]
